Goal: Task Accomplishment & Management: Manage account settings

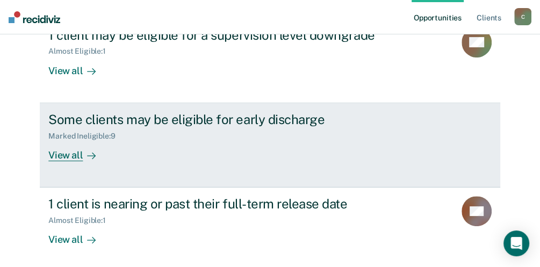
scroll to position [179, 0]
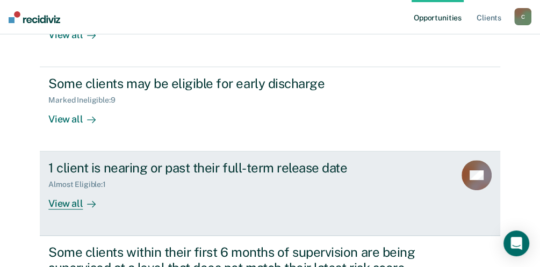
click at [63, 204] on div "View all" at bounding box center [78, 199] width 60 height 21
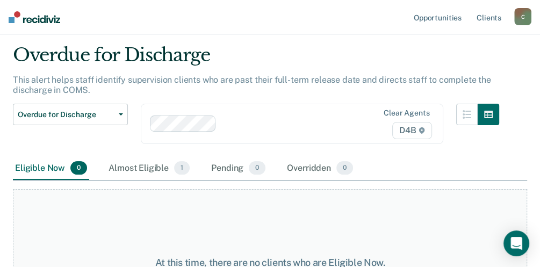
scroll to position [72, 0]
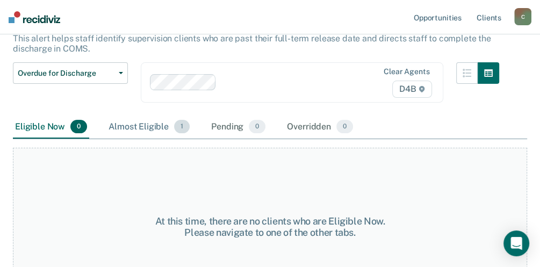
click at [153, 131] on div "Almost Eligible 1" at bounding box center [149, 128] width 86 height 24
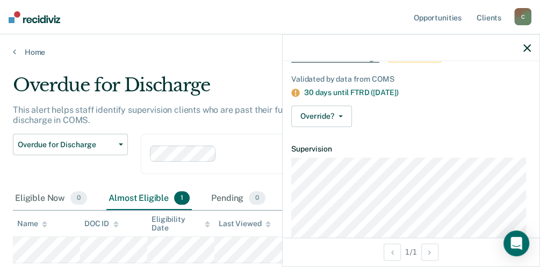
scroll to position [0, 0]
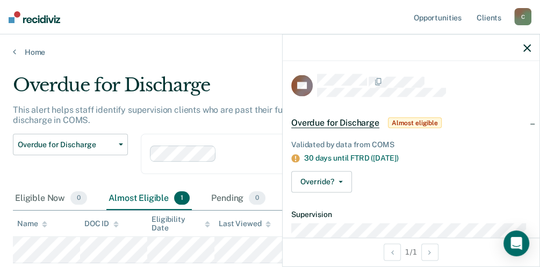
click at [527, 48] on icon "button" at bounding box center [528, 48] width 8 height 8
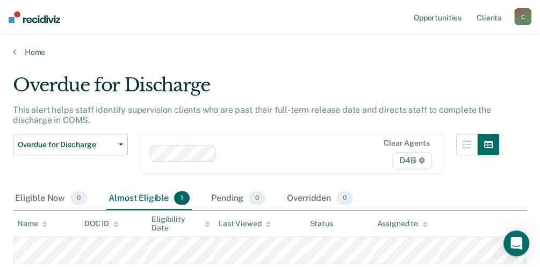
scroll to position [35, 0]
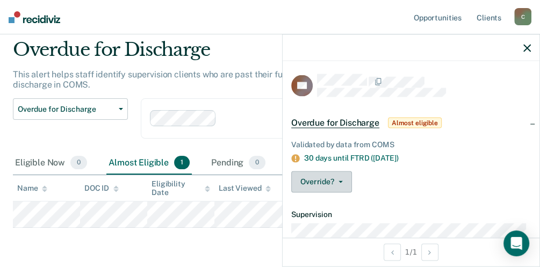
click at [336, 184] on button "Override?" at bounding box center [321, 182] width 61 height 22
click at [336, 195] on div "Validated by data from COMS 30 days until FTRD ([DATE]) Override? [PERSON_NAME]…" at bounding box center [411, 164] width 257 height 74
click at [340, 181] on button "Override?" at bounding box center [321, 182] width 61 height 22
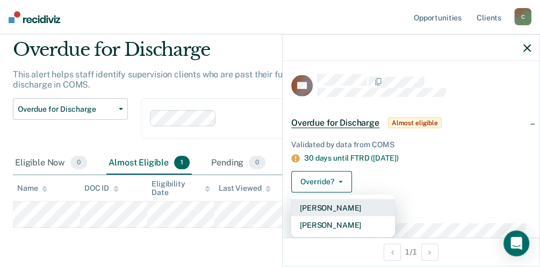
click at [336, 208] on button "[PERSON_NAME]" at bounding box center [343, 207] width 104 height 17
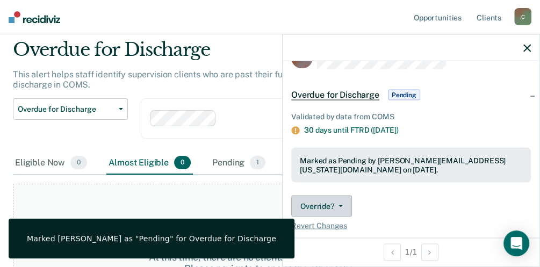
scroll to position [9, 0]
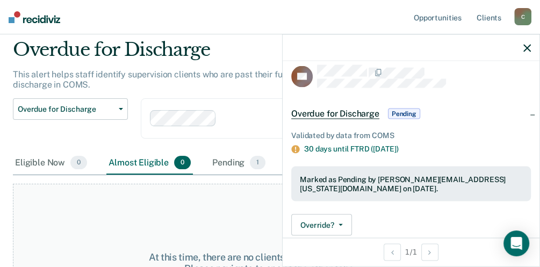
click at [525, 47] on icon "button" at bounding box center [528, 48] width 8 height 8
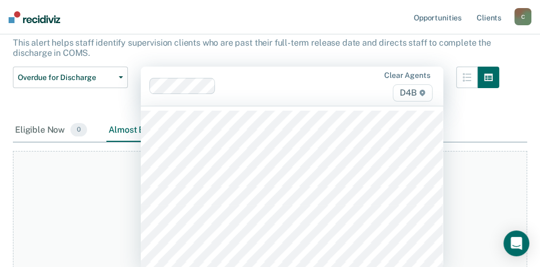
click at [376, 106] on div "107 results available. Use Up and Down to choose options, press Enter to select…" at bounding box center [292, 86] width 303 height 39
click at [74, 108] on div "Overdue for Discharge Classification Review Early Discharge Minimum Telephone R…" at bounding box center [70, 93] width 115 height 52
